Goal: Navigation & Orientation: Find specific page/section

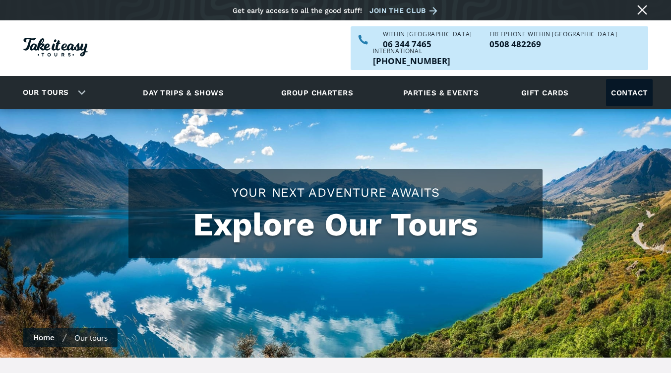
click at [617, 79] on link "Contact" at bounding box center [629, 92] width 47 height 27
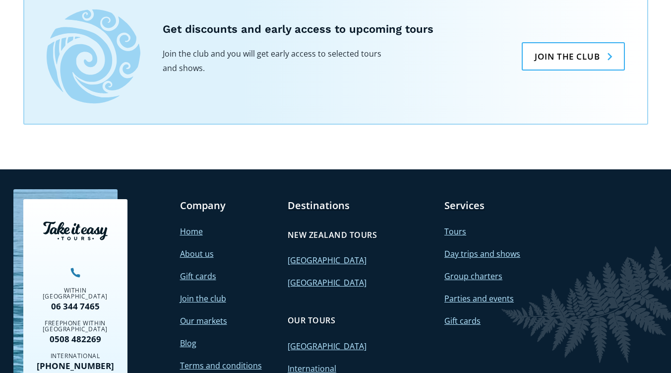
scroll to position [893, 0]
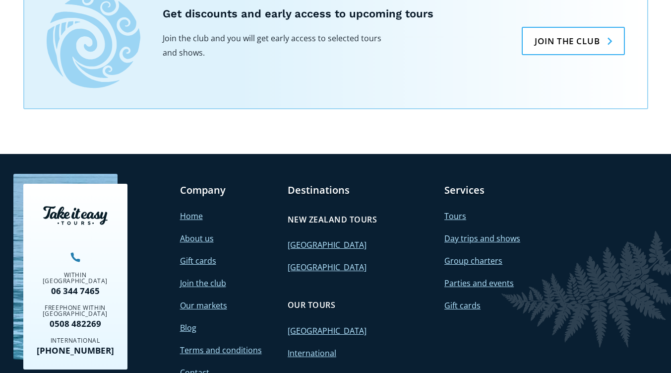
click at [315, 250] on link "[GEOGRAPHIC_DATA]" at bounding box center [327, 244] width 79 height 11
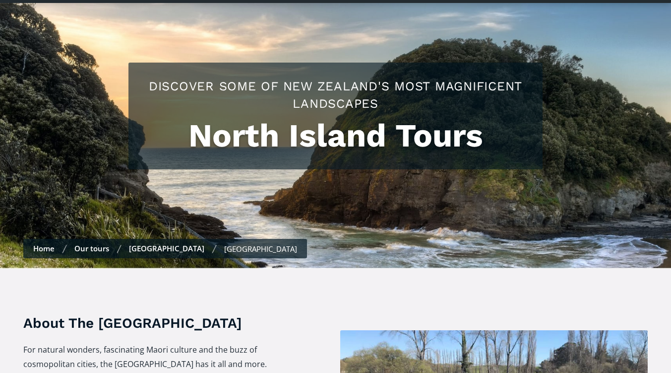
scroll to position [99, 0]
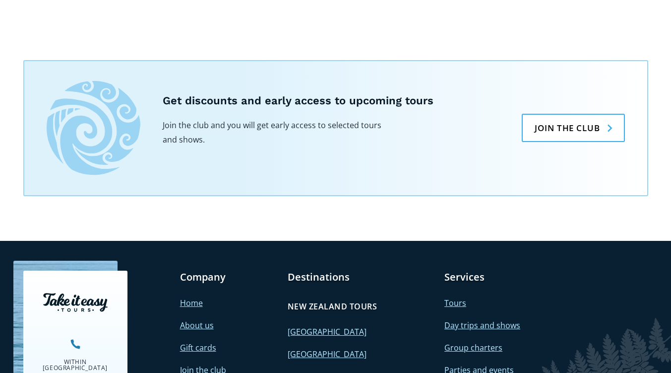
scroll to position [694, 0]
